Goal: Task Accomplishment & Management: Use online tool/utility

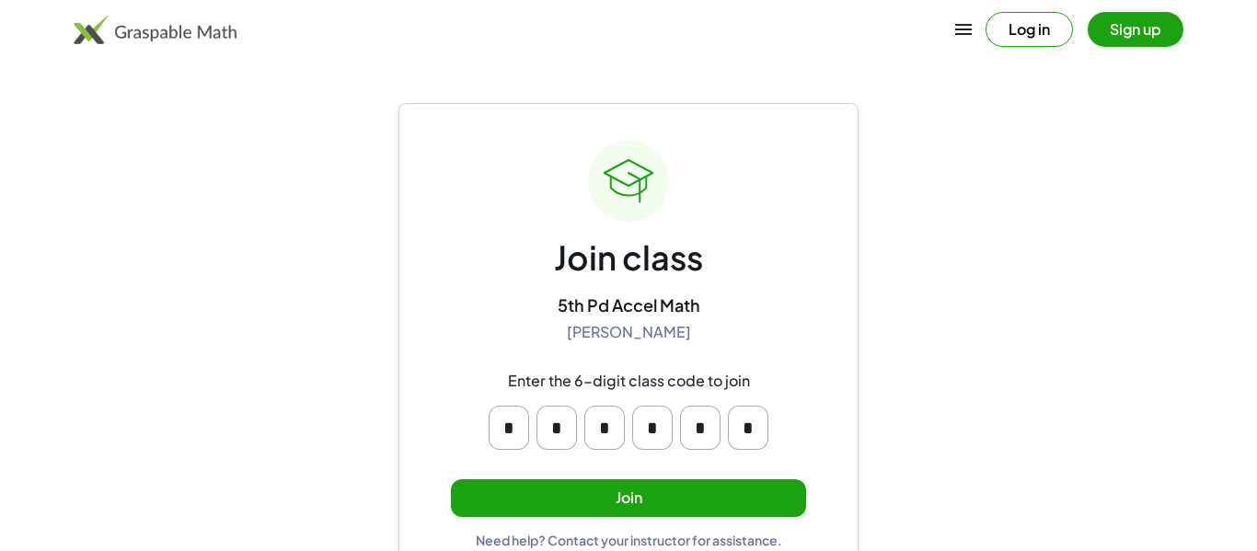
click at [743, 501] on button "Join" at bounding box center [628, 498] width 355 height 38
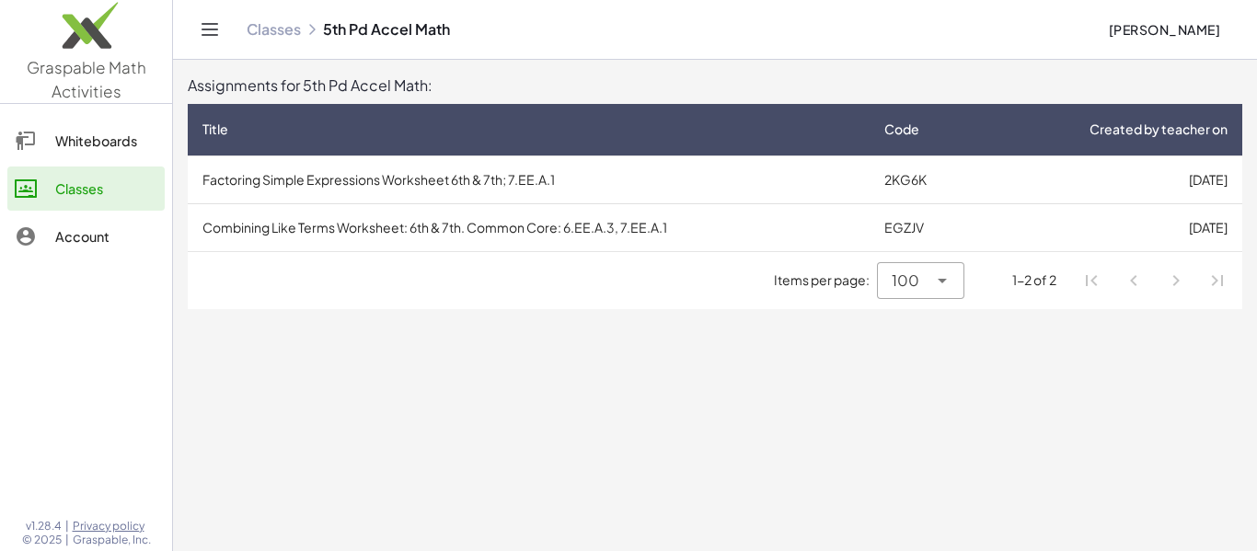
click at [403, 172] on td "Factoring Simple Expressions Worksheet 6th & 7th; 7.EE.A.1" at bounding box center [529, 179] width 682 height 48
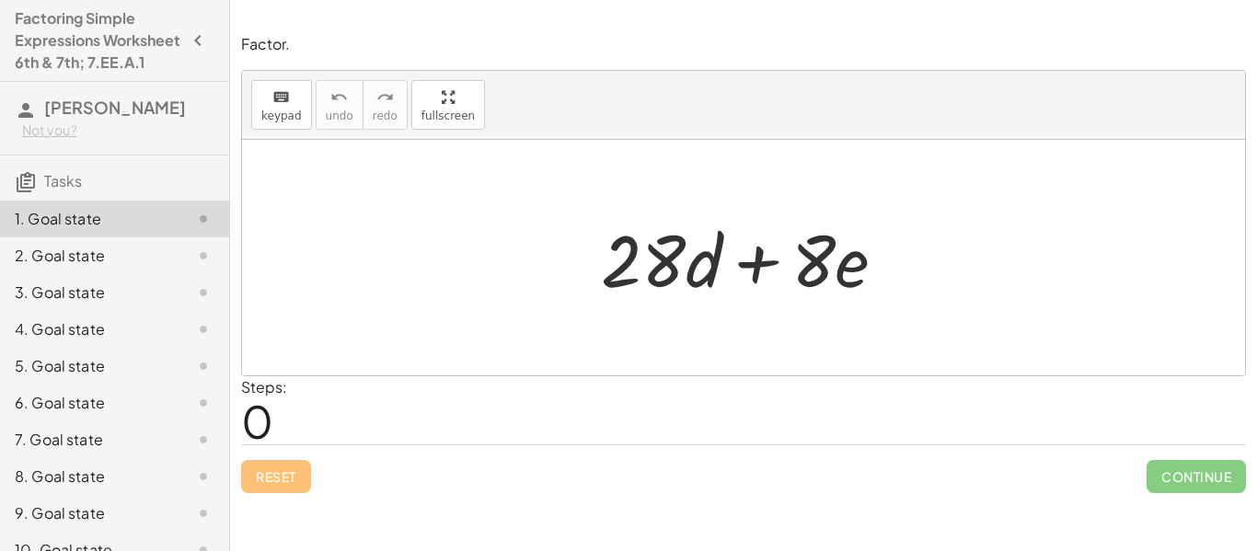
click at [681, 270] on div at bounding box center [751, 258] width 318 height 95
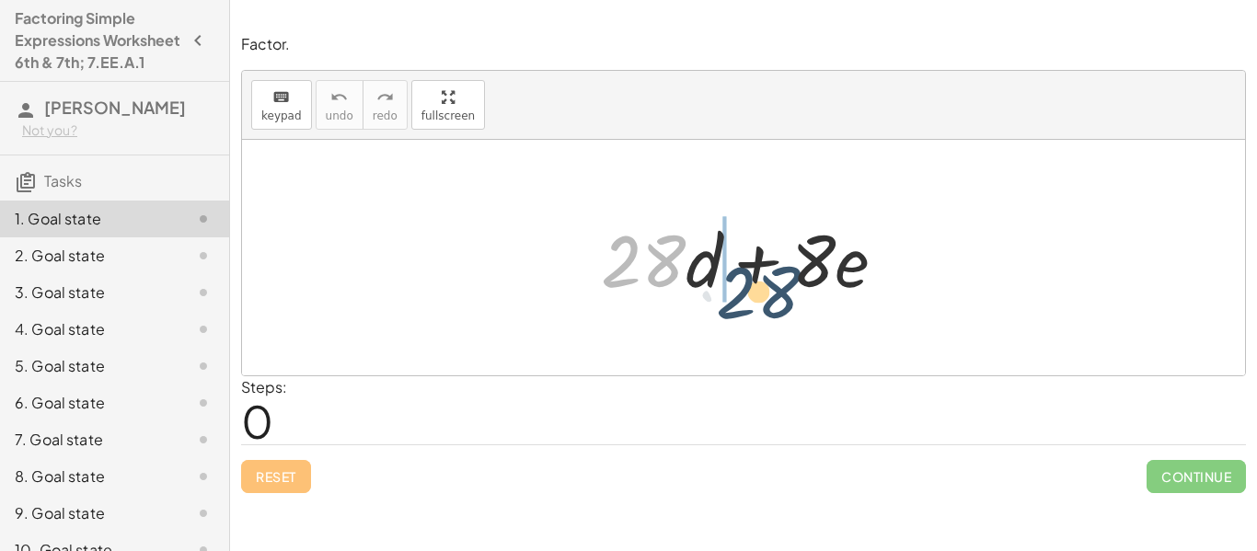
drag, startPoint x: 637, startPoint y: 264, endPoint x: 729, endPoint y: 278, distance: 93.0
click at [729, 278] on div at bounding box center [751, 258] width 318 height 95
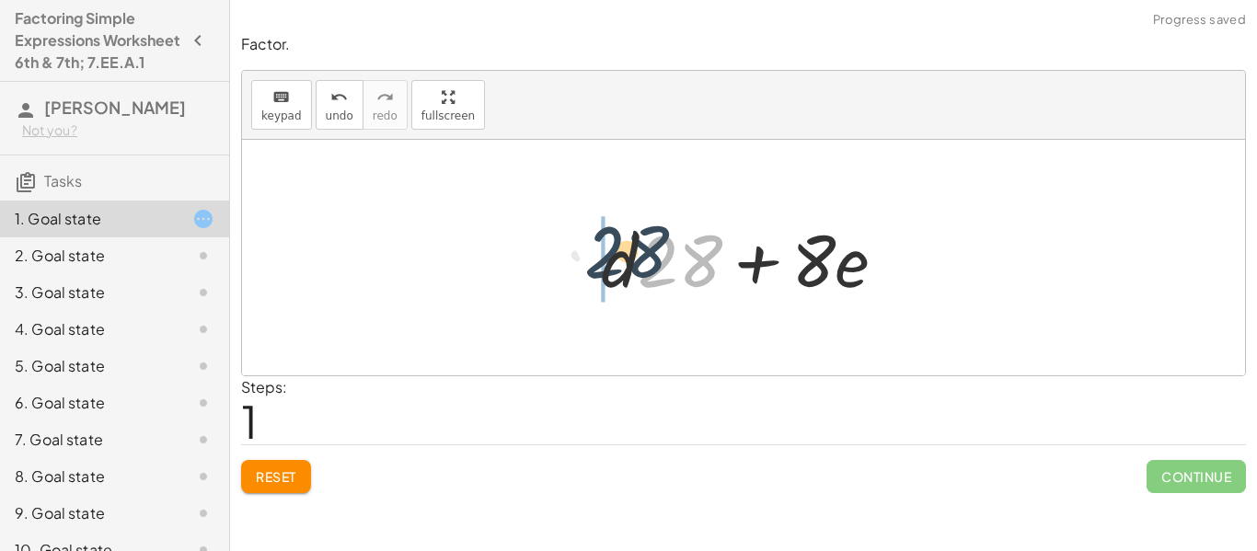
drag, startPoint x: 701, startPoint y: 272, endPoint x: 626, endPoint y: 265, distance: 75.8
click at [626, 265] on div at bounding box center [751, 258] width 318 height 95
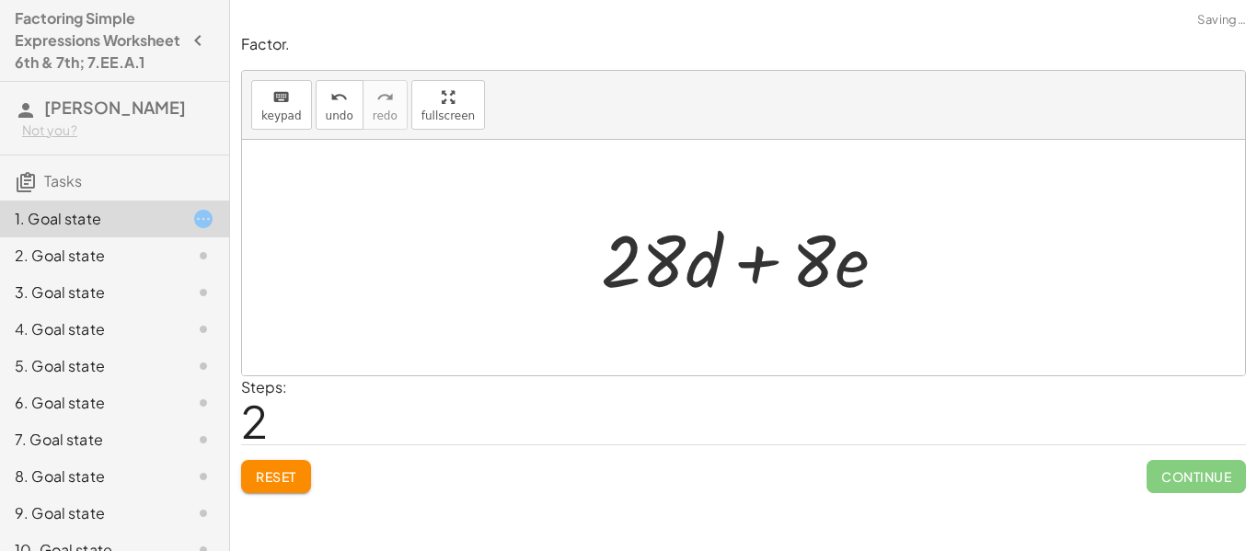
click at [284, 483] on span "Reset" at bounding box center [276, 476] width 40 height 17
